Goal: Find contact information: Find contact information

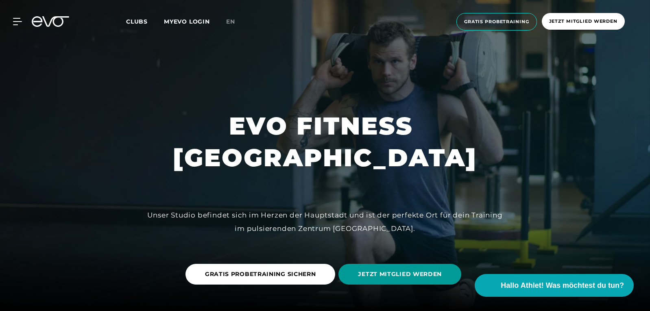
click at [425, 276] on span "JETZT MITGLIED WERDEN" at bounding box center [400, 274] width 84 height 9
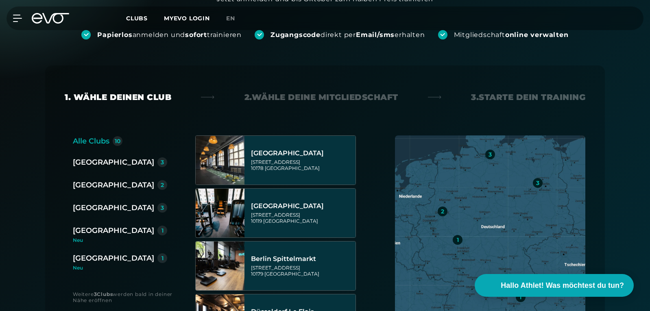
scroll to position [163, 0]
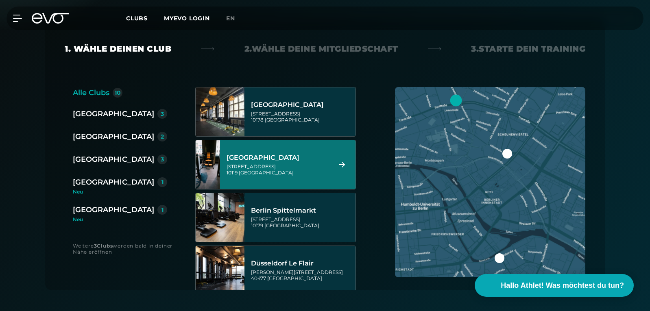
click at [229, 117] on img at bounding box center [220, 111] width 49 height 49
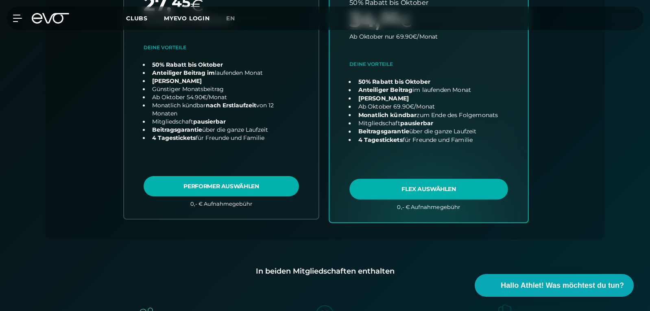
scroll to position [342, 0]
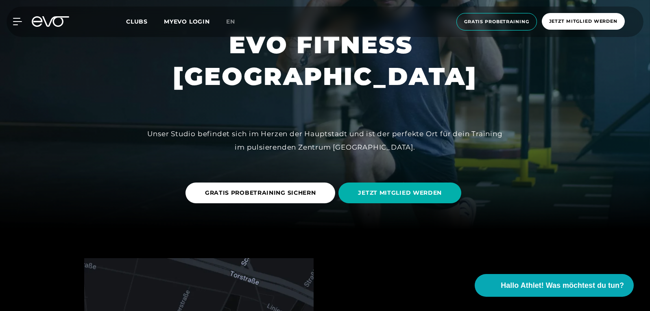
scroll to position [122, 0]
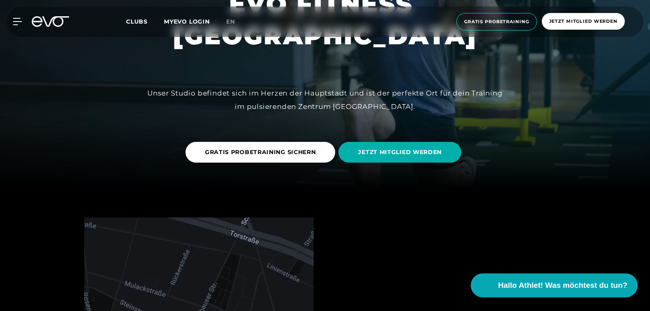
click at [562, 286] on span "Hallo Athlet! Was möchtest du tun?" at bounding box center [562, 285] width 129 height 11
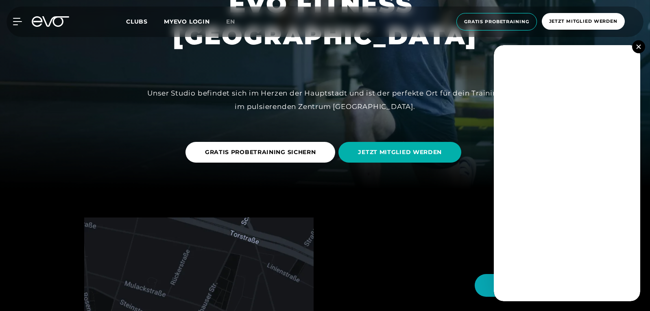
click at [639, 46] on img at bounding box center [638, 46] width 4 height 4
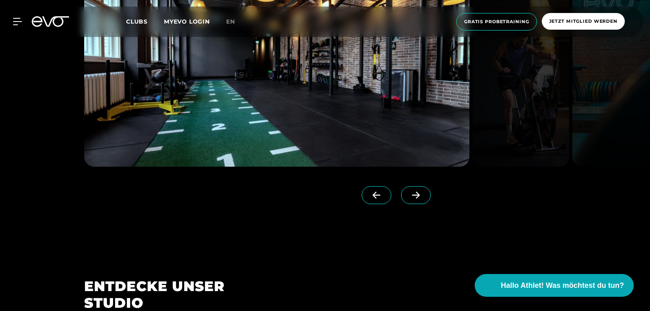
scroll to position [569, 0]
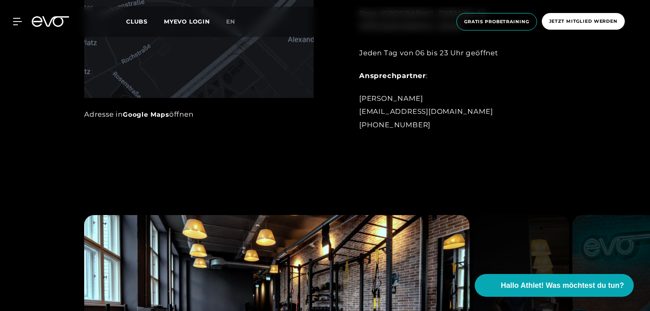
click at [139, 20] on span "Clubs" at bounding box center [137, 21] width 22 height 7
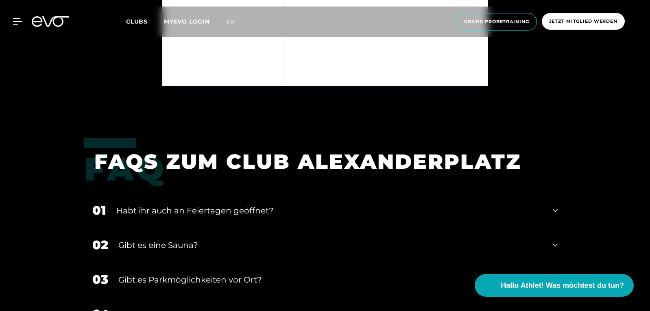
scroll to position [2930, 0]
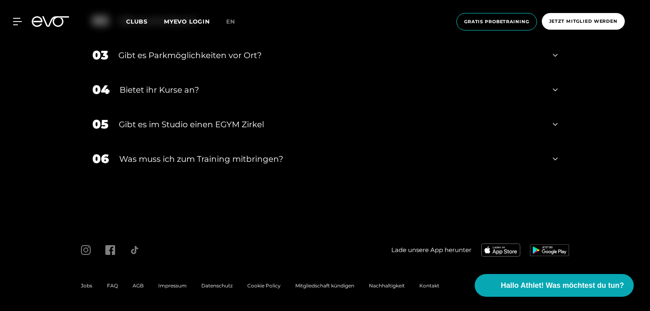
click at [431, 285] on span "Kontakt" at bounding box center [429, 286] width 20 height 6
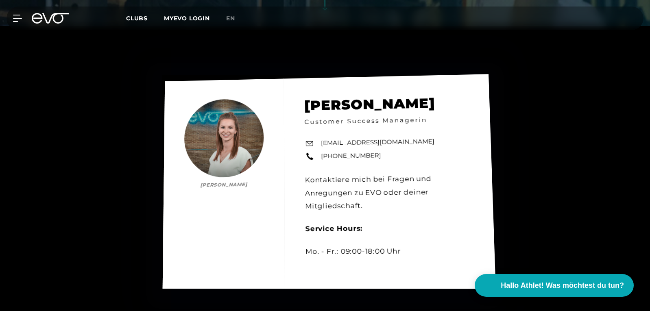
scroll to position [325, 0]
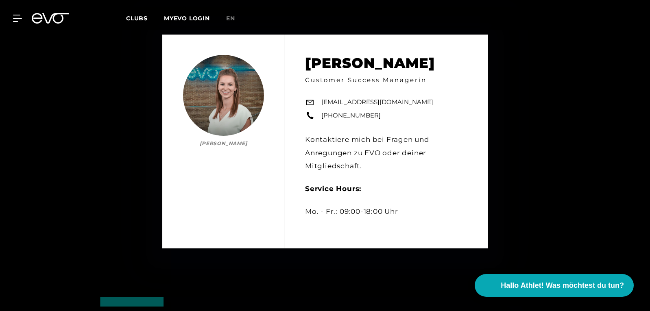
click at [623, 157] on div "[PERSON_NAME] [PERSON_NAME] Customer Success Managerin [EMAIL_ADDRESS][DOMAIN_N…" at bounding box center [325, 141] width 650 height 311
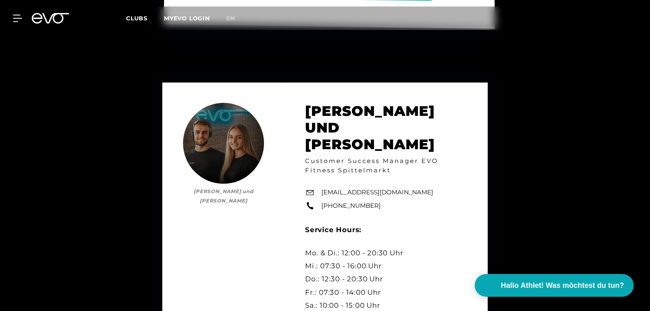
scroll to position [2155, 0]
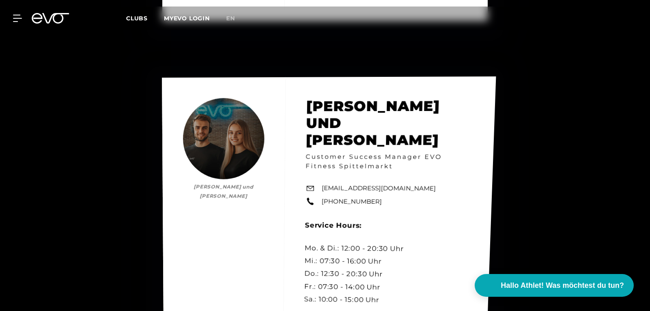
drag, startPoint x: 322, startPoint y: 145, endPoint x: 364, endPoint y: 153, distance: 43.0
click at [357, 184] on link "[EMAIL_ADDRESS][DOMAIN_NAME]" at bounding box center [379, 189] width 114 height 10
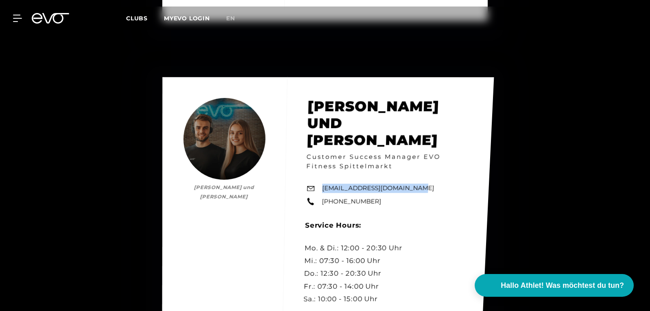
drag, startPoint x: 414, startPoint y: 144, endPoint x: 322, endPoint y: 143, distance: 91.9
click at [322, 143] on div "[PERSON_NAME] und [PERSON_NAME] und [PERSON_NAME] Customer Success Manager EVO …" at bounding box center [328, 221] width 332 height 289
copy link "[EMAIL_ADDRESS][DOMAIN_NAME]"
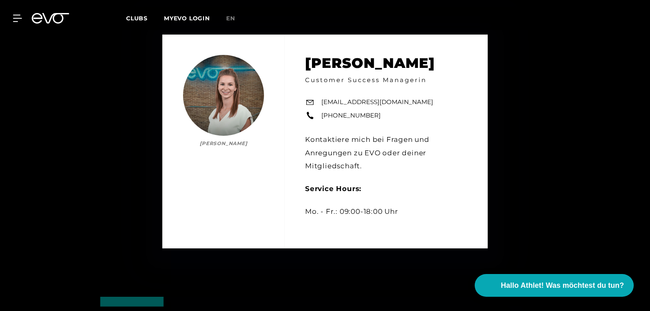
scroll to position [0, 0]
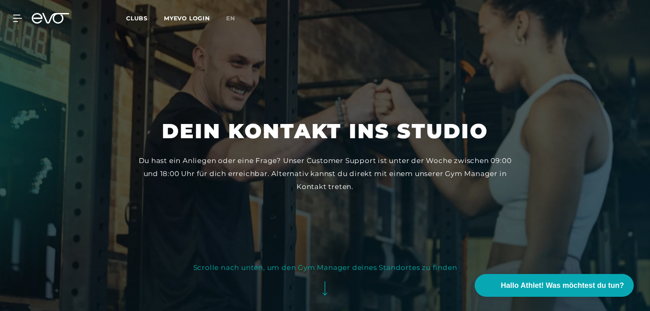
click at [139, 18] on span "Clubs" at bounding box center [137, 18] width 22 height 7
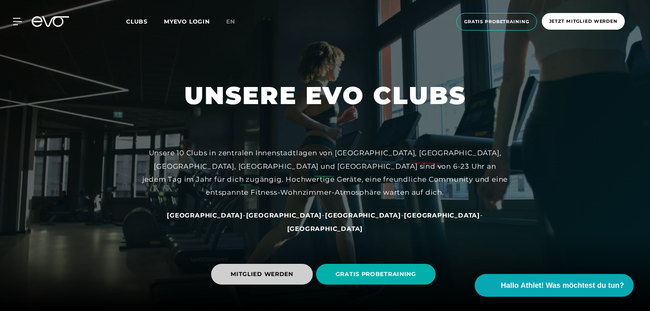
click at [272, 268] on span "MITGLIED WERDEN" at bounding box center [262, 274] width 102 height 21
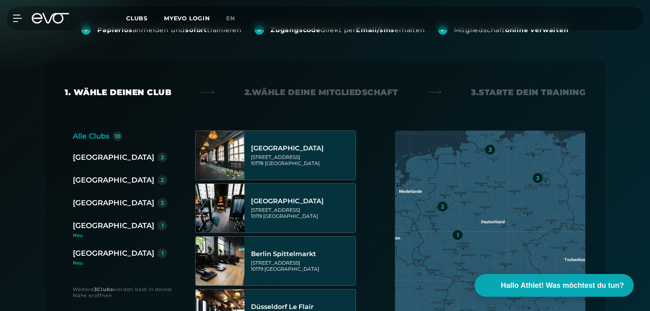
scroll to position [163, 0]
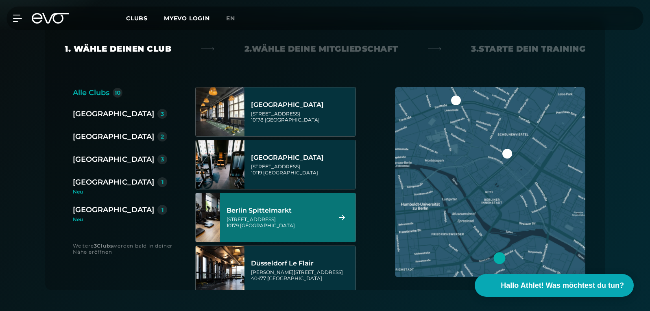
click at [288, 215] on div "[GEOGRAPHIC_DATA][STREET_ADDRESS]" at bounding box center [278, 218] width 102 height 36
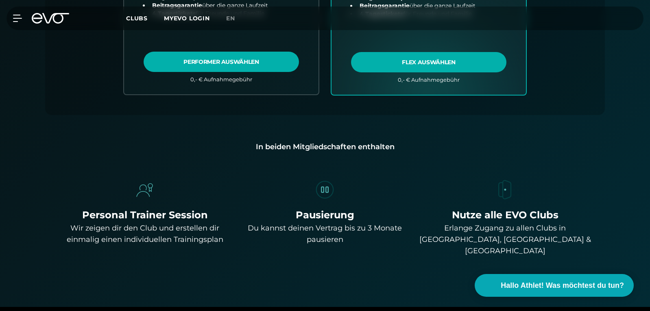
scroll to position [464, 0]
